Goal: Task Accomplishment & Management: Manage account settings

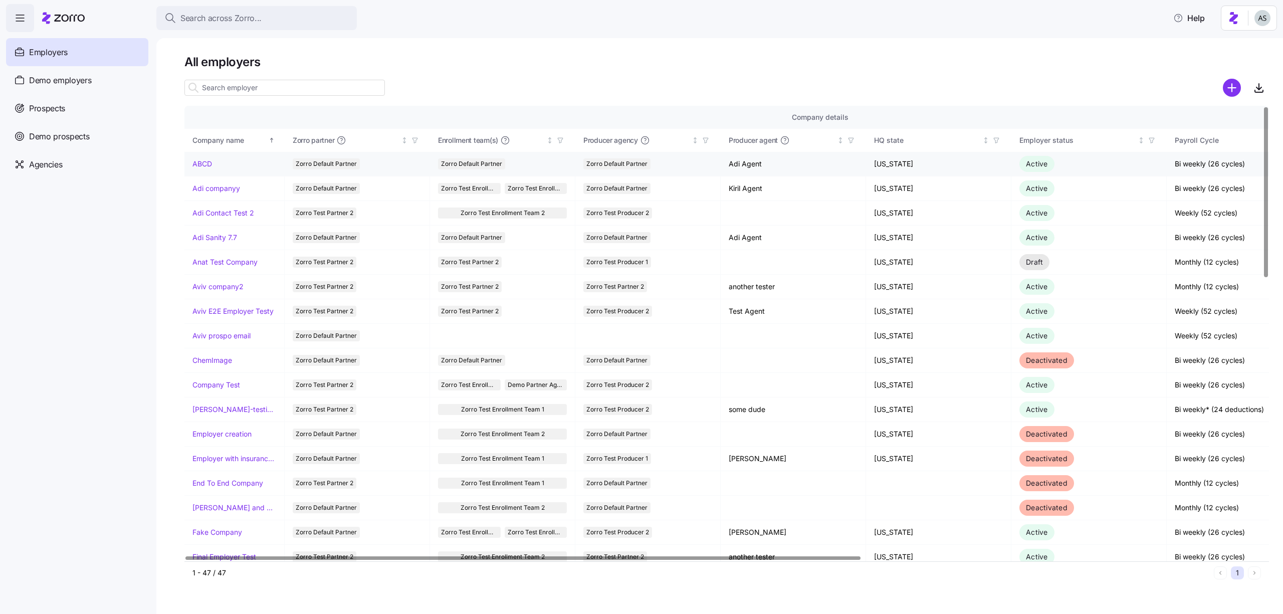
click at [207, 160] on link "ABCD" at bounding box center [202, 164] width 20 height 10
click at [216, 185] on link "Adi companyy" at bounding box center [216, 188] width 48 height 10
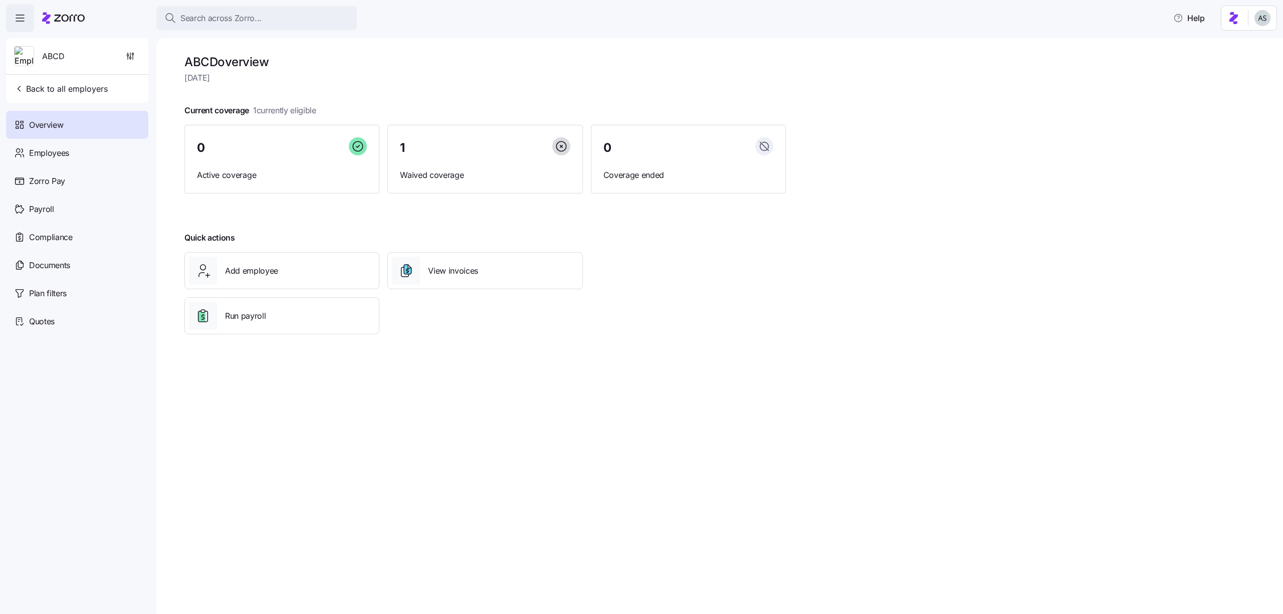
click at [94, 101] on div "ABCD Back to all employers" at bounding box center [77, 70] width 142 height 65
click at [91, 93] on span "Back to all employers" at bounding box center [61, 89] width 94 height 12
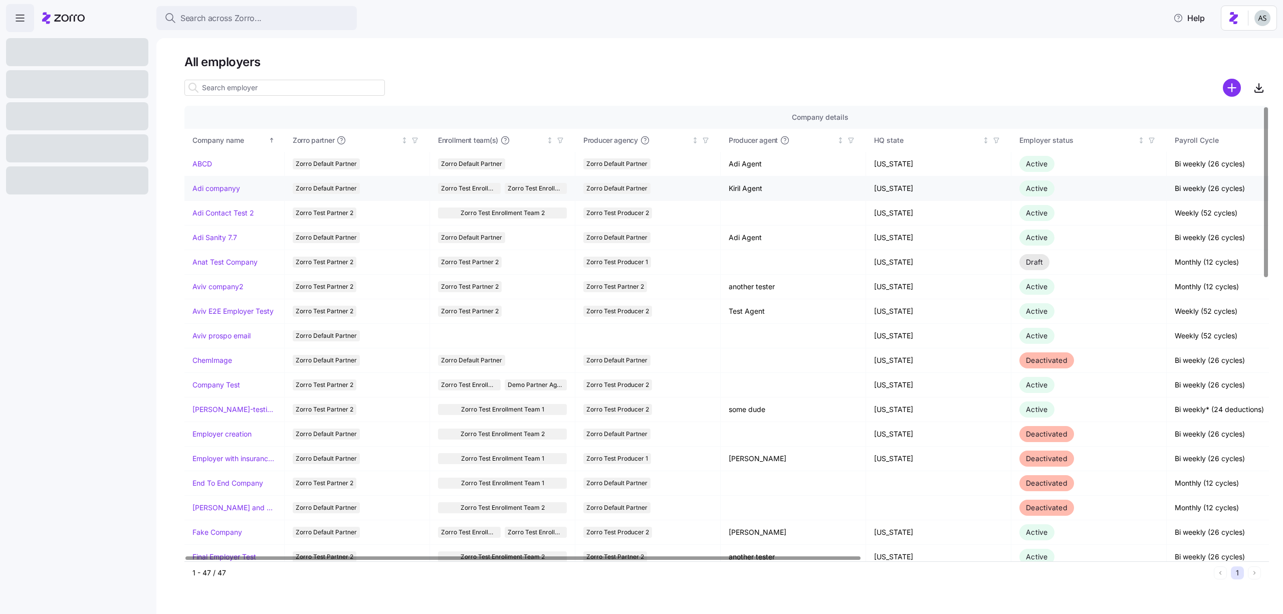
click at [225, 184] on link "Adi companyy" at bounding box center [216, 188] width 48 height 10
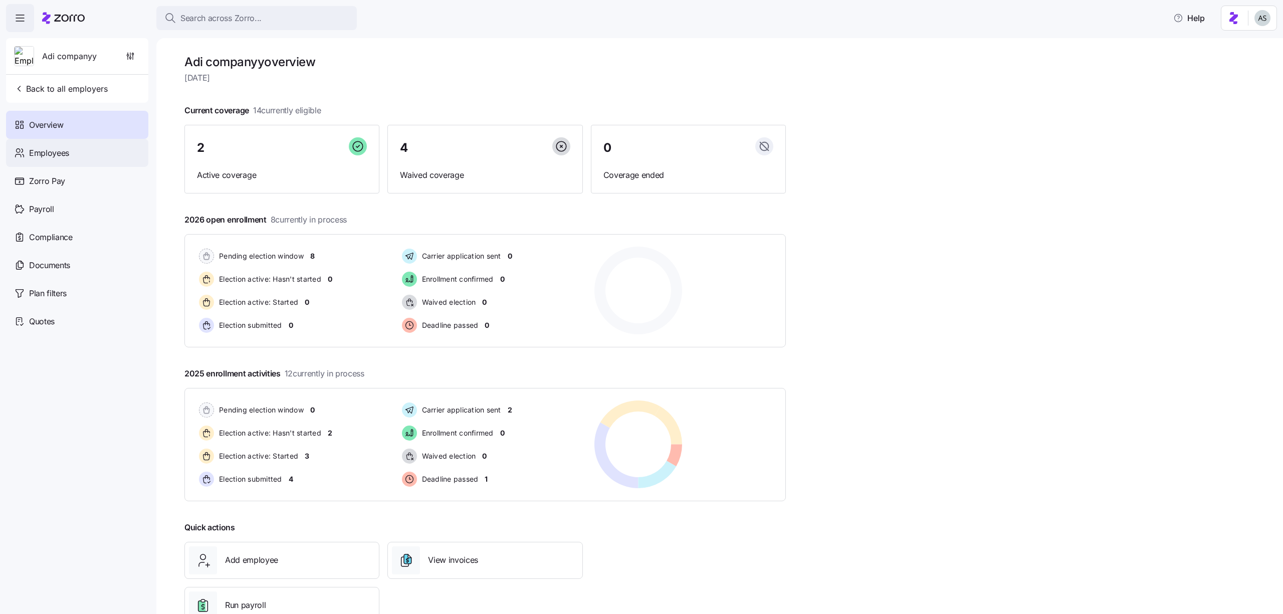
click at [87, 155] on div "Employees" at bounding box center [77, 153] width 142 height 28
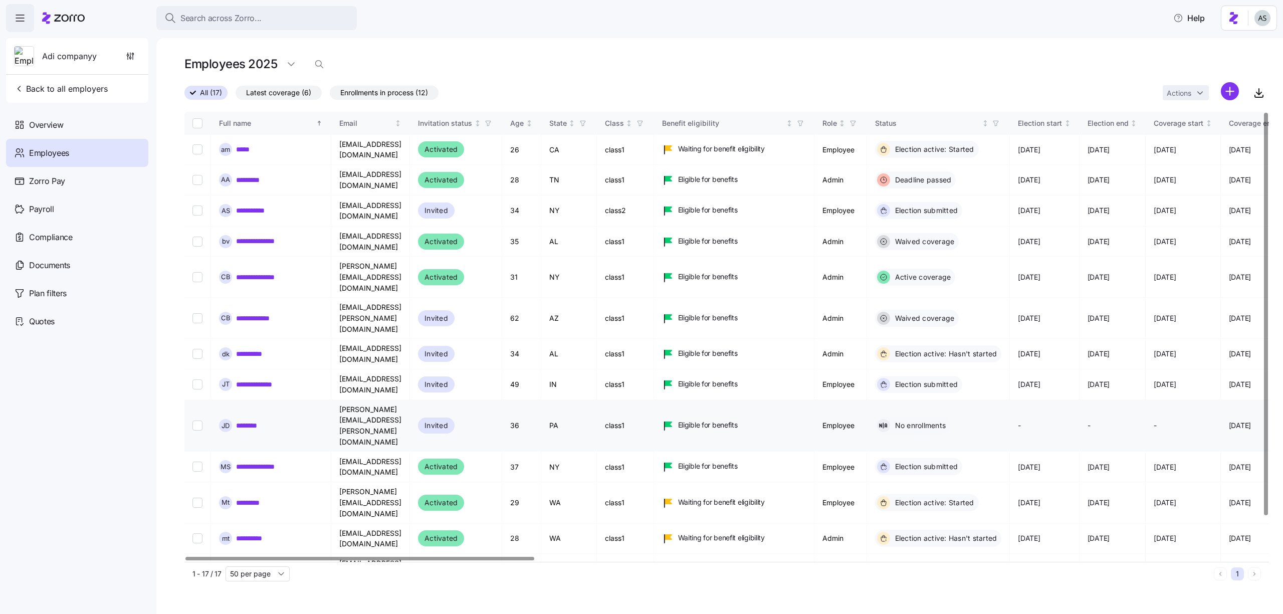
click at [201, 421] on input "Select record 9" at bounding box center [197, 426] width 10 height 10
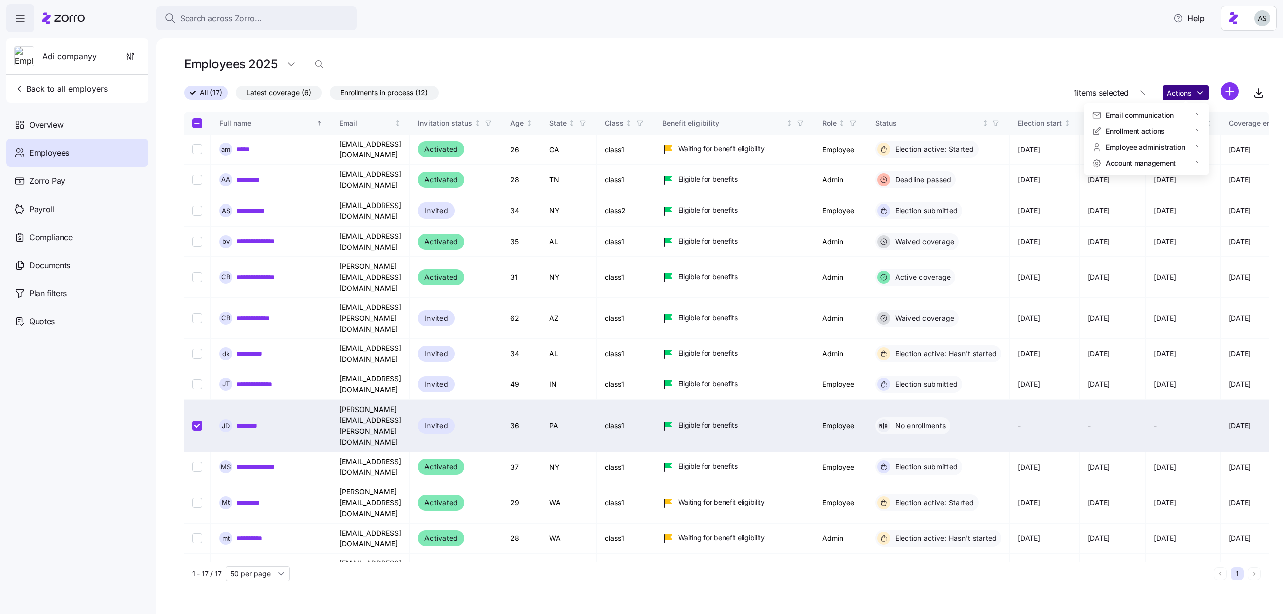
click at [1182, 90] on html "Search across Zorro... Help Adi companyy Back to all employers Overview Employe…" at bounding box center [641, 304] width 1283 height 608
click at [1044, 228] on div "Delete employee" at bounding box center [1042, 228] width 55 height 11
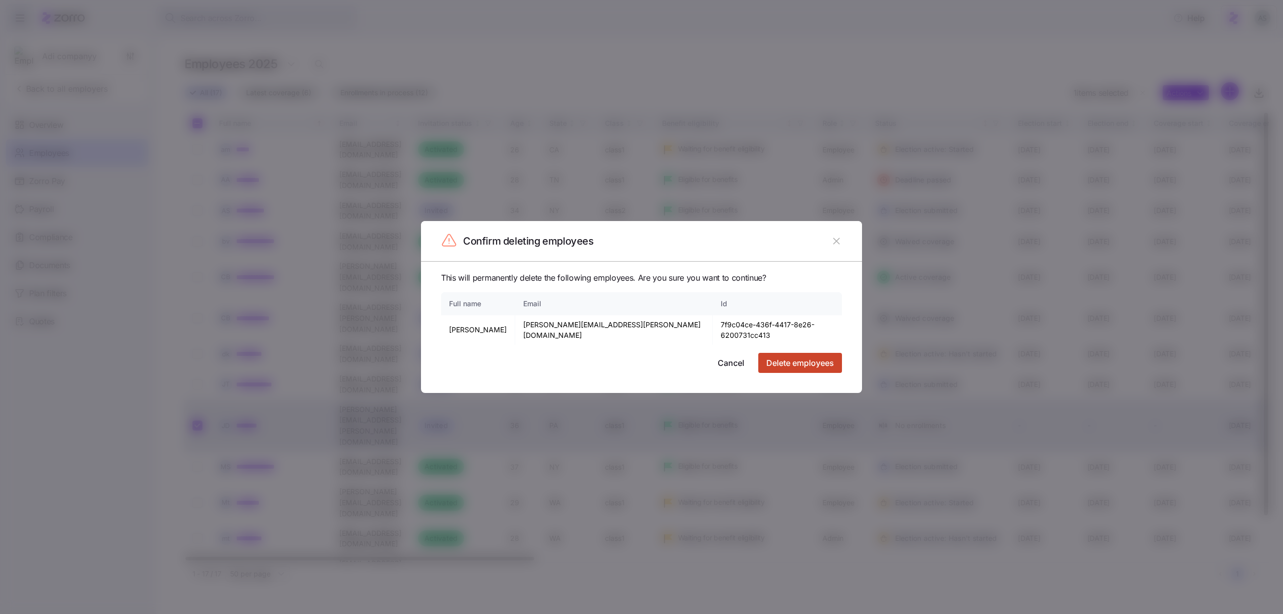
click at [803, 358] on span "Delete employees" at bounding box center [800, 363] width 68 height 12
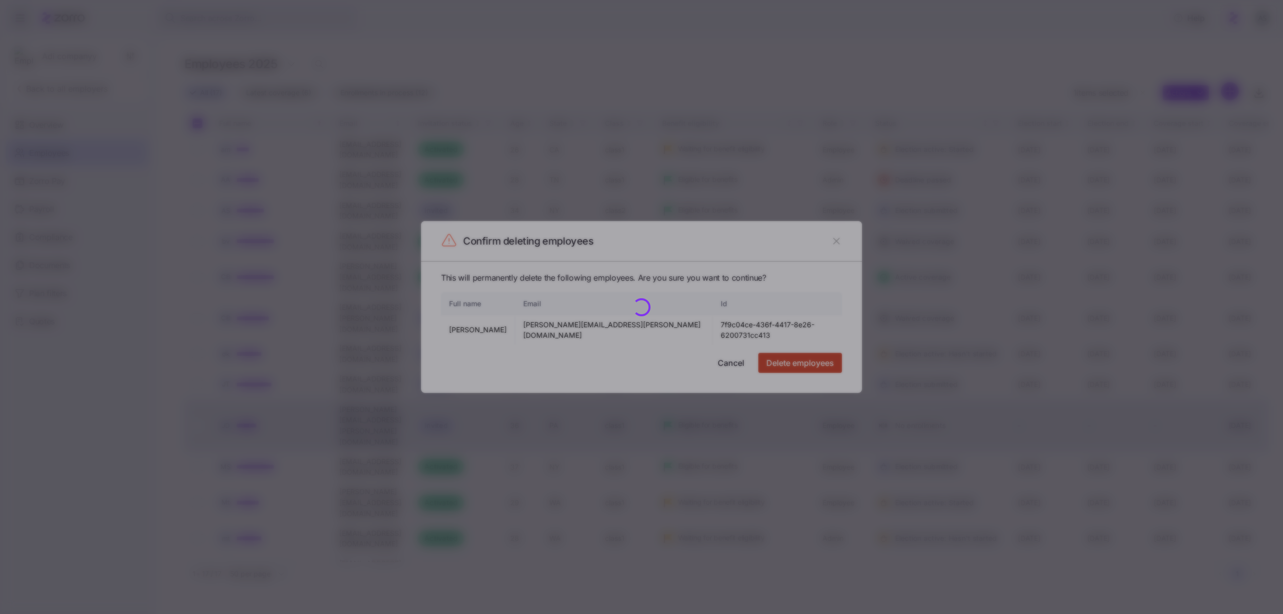
checkbox input "false"
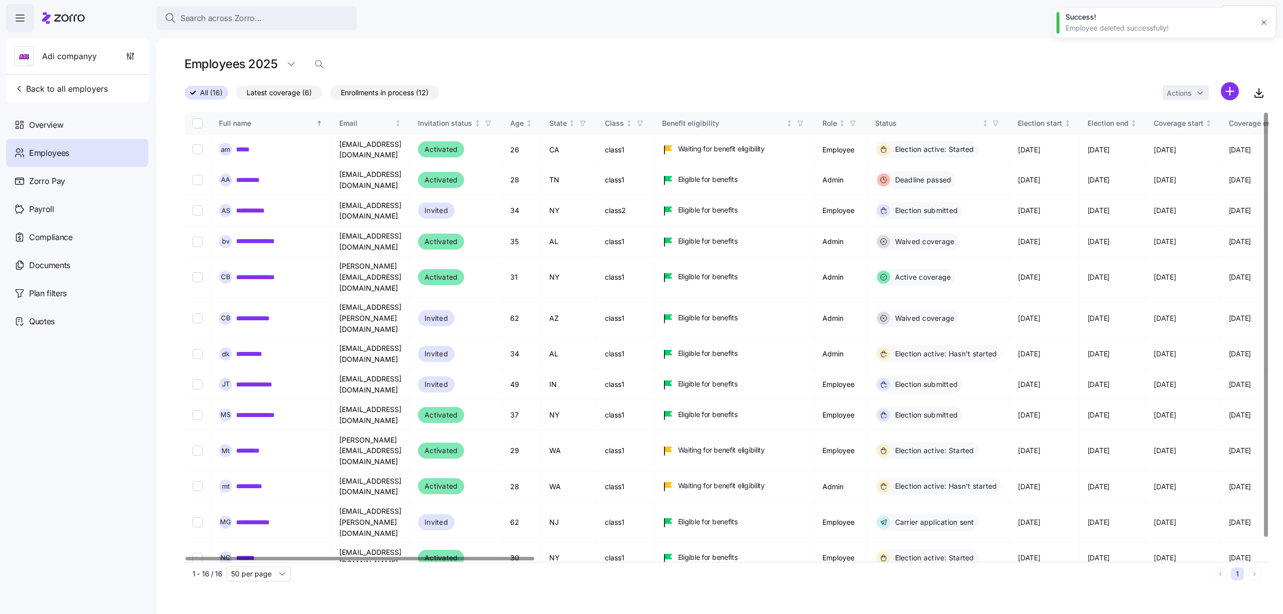
click at [1269, 19] on button "button" at bounding box center [1264, 23] width 14 height 14
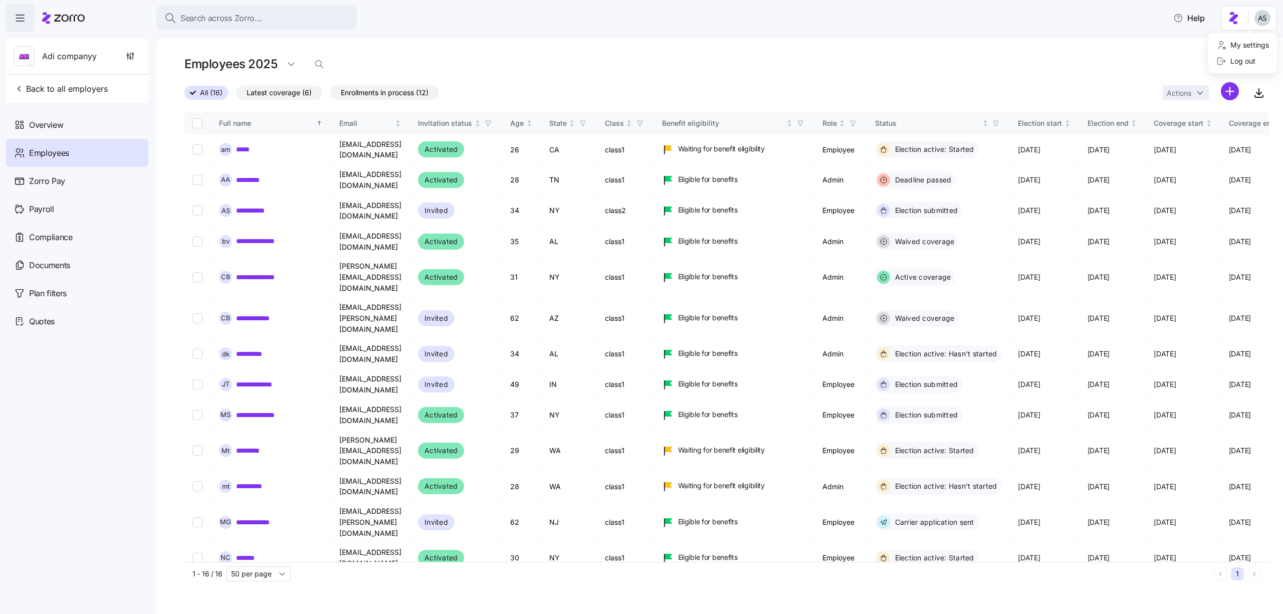
click at [1267, 19] on html "Search across Zorro... Help Adi companyy Back to all employers Overview Employe…" at bounding box center [641, 304] width 1283 height 608
click at [1250, 67] on div "Log out" at bounding box center [1242, 61] width 61 height 16
